Goal: Navigation & Orientation: Go to known website

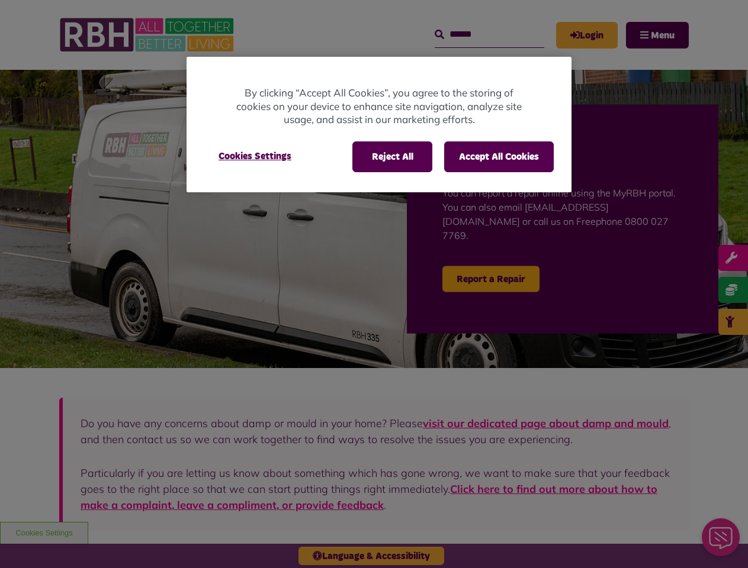
click at [374, 284] on div at bounding box center [374, 284] width 748 height 568
click at [391, 157] on button "Reject All" at bounding box center [392, 157] width 80 height 31
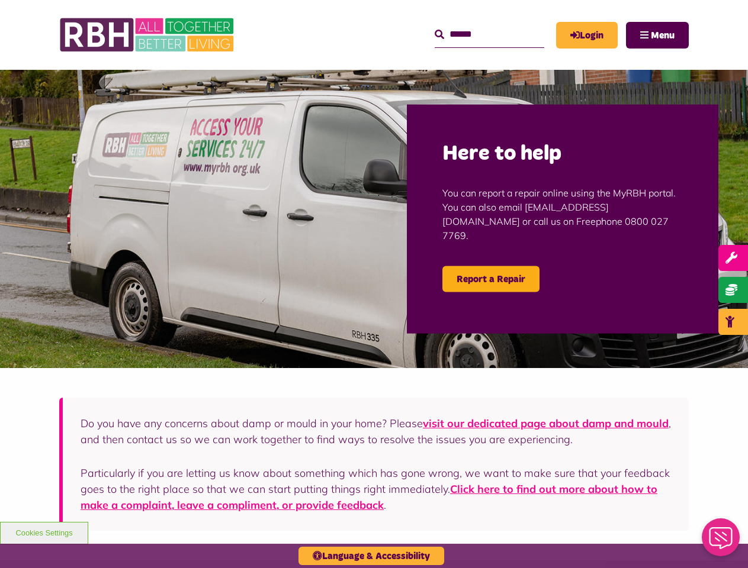
click at [255, 156] on img at bounding box center [374, 219] width 748 height 298
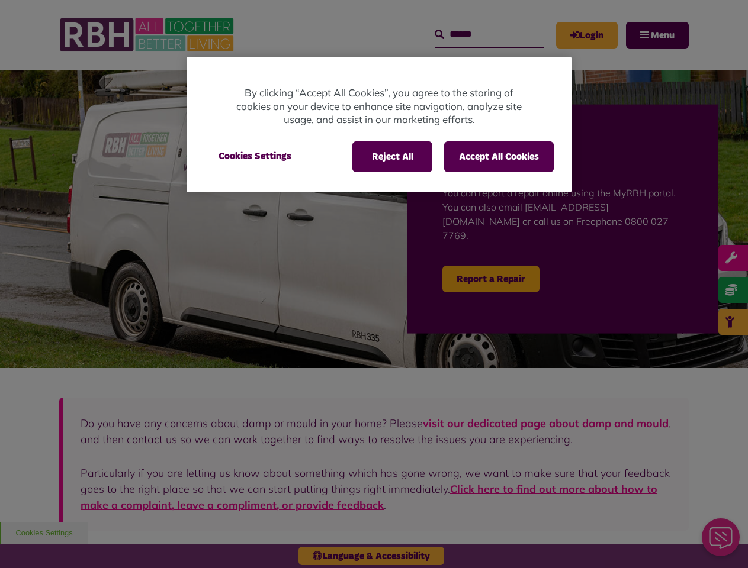
click at [374, 284] on div at bounding box center [374, 284] width 748 height 568
click at [391, 157] on button "Reject All" at bounding box center [392, 157] width 80 height 31
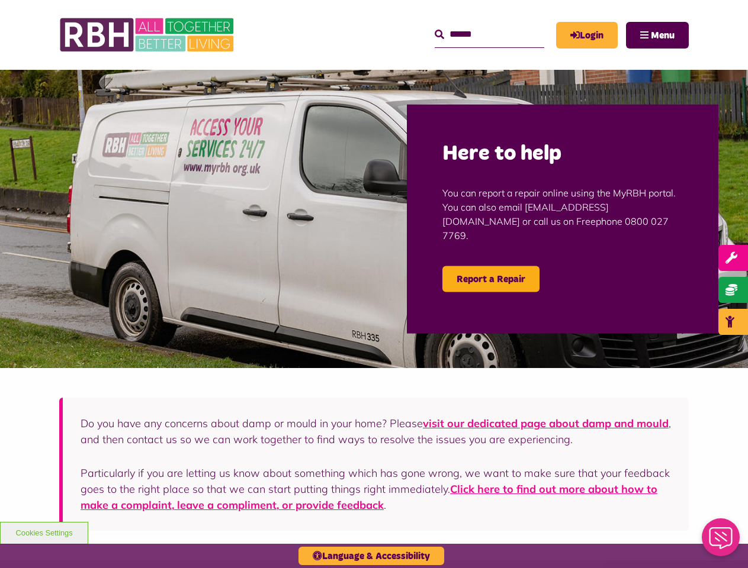
click at [499, 157] on button "Accept All Cookies" at bounding box center [499, 157] width 110 height 31
click at [255, 156] on button "Cookies Settings" at bounding box center [254, 157] width 101 height 30
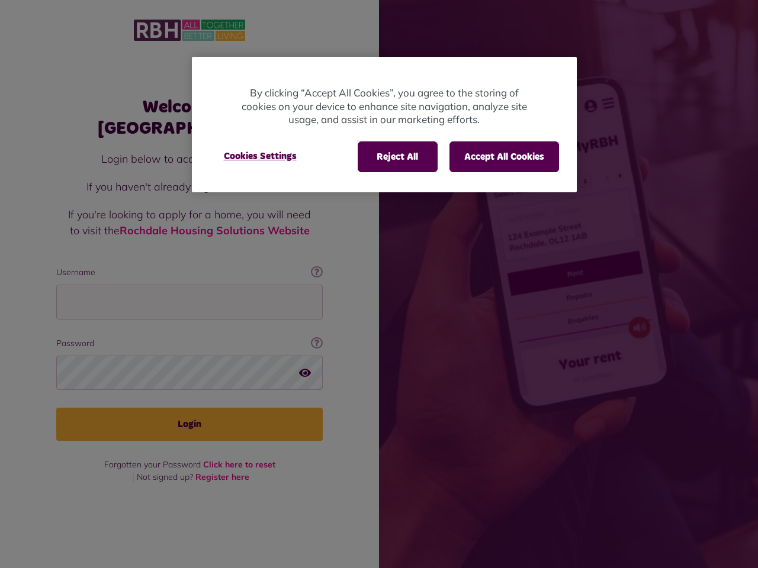
click at [379, 284] on div at bounding box center [379, 284] width 758 height 568
click at [396, 157] on button "Reject All" at bounding box center [398, 157] width 80 height 31
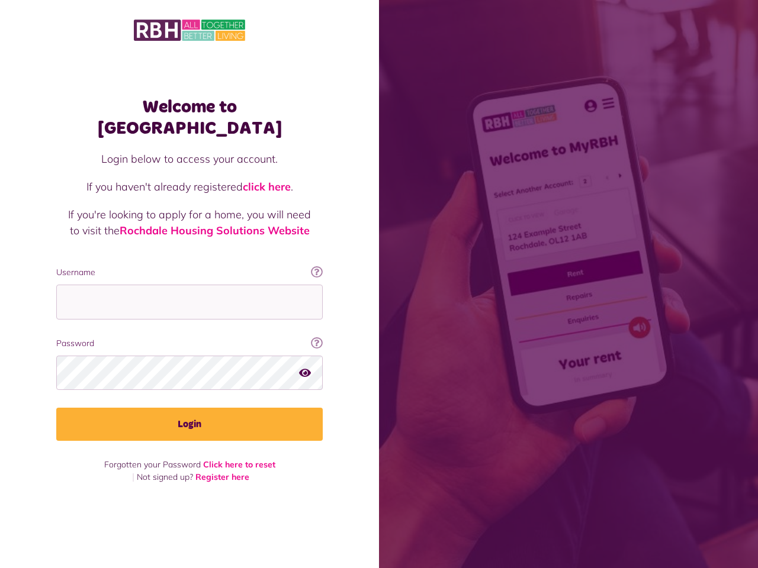
click at [503, 157] on span at bounding box center [568, 284] width 379 height 568
click at [260, 156] on div "Login below to access your account. If you haven't already registered click her…" at bounding box center [189, 208] width 243 height 115
